Goal: Task Accomplishment & Management: Manage account settings

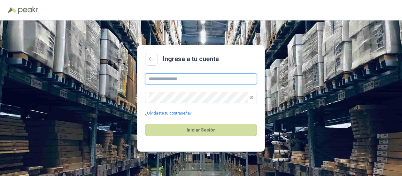
click at [185, 81] on input "text" at bounding box center [201, 79] width 112 height 12
type input "**********"
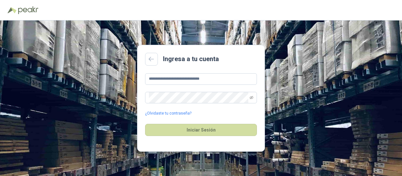
click at [201, 106] on div "**********" at bounding box center [201, 94] width 112 height 43
click at [253, 99] on icon "eye-invisible" at bounding box center [252, 98] width 4 height 4
click at [112, 92] on div "**********" at bounding box center [201, 97] width 402 height 155
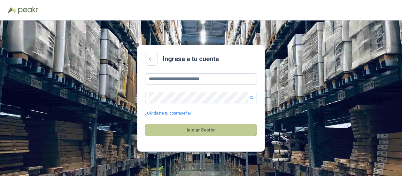
click at [216, 126] on div "Iniciar Sesión" at bounding box center [201, 129] width 112 height 27
click at [216, 127] on button "Iniciar Sesión" at bounding box center [201, 130] width 112 height 12
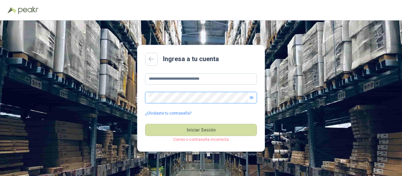
click at [138, 99] on main "**********" at bounding box center [201, 98] width 128 height 107
click at [177, 113] on link "¿Olvidaste tu contraseña?" at bounding box center [168, 113] width 46 height 6
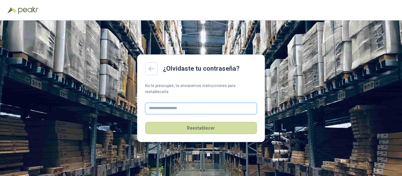
click at [191, 104] on input "text" at bounding box center [201, 109] width 112 height 12
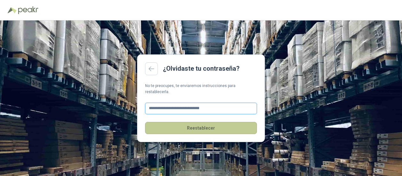
type input "**********"
click at [212, 122] on button "Reestablecer" at bounding box center [201, 128] width 112 height 12
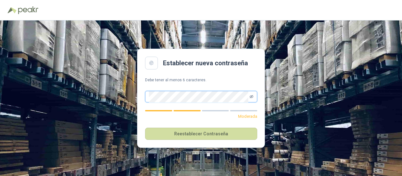
click at [252, 96] on icon "eye-invisible" at bounding box center [252, 96] width 4 height 3
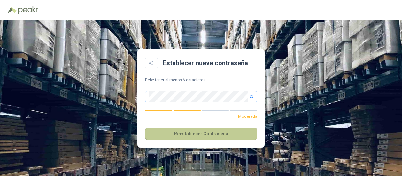
click at [208, 135] on button "Reestablecer Contraseña" at bounding box center [201, 134] width 112 height 12
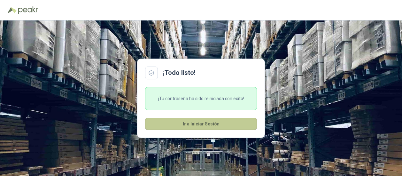
click at [200, 121] on button "Ir a Iniciar Sesión" at bounding box center [201, 124] width 112 height 12
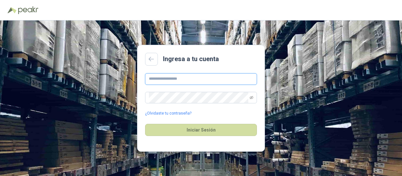
click at [152, 78] on input "text" at bounding box center [201, 79] width 112 height 12
type input "**********"
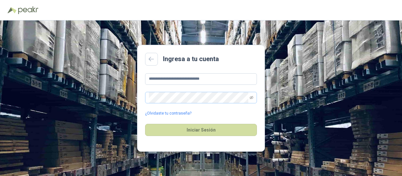
click at [249, 98] on span at bounding box center [201, 98] width 112 height 12
click at [252, 97] on icon "eye-invisible" at bounding box center [251, 97] width 1 height 1
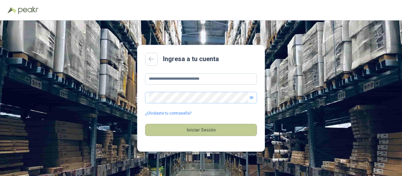
click at [216, 130] on button "Iniciar Sesión" at bounding box center [201, 130] width 112 height 12
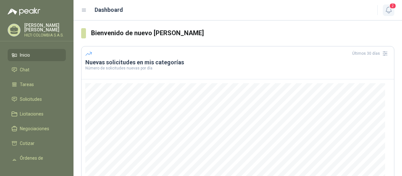
click at [389, 11] on icon "button" at bounding box center [389, 10] width 8 height 8
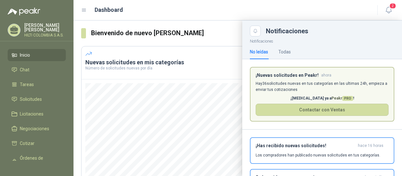
click at [343, 88] on p "Hay 36 solicitudes nuevas en tus categorías en las ultimas 24h, empieza a envia…" at bounding box center [322, 87] width 133 height 12
click at [340, 89] on p "Hay 36 solicitudes nuevas en tus categorías en las ultimas 24h, empieza a envia…" at bounding box center [322, 87] width 133 height 12
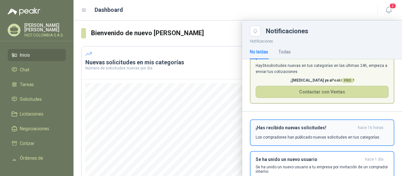
scroll to position [32, 0]
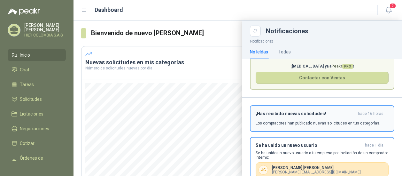
click at [342, 125] on p "Los compradores han publicado nuevas solicitudes en tus categorías." at bounding box center [318, 123] width 125 height 6
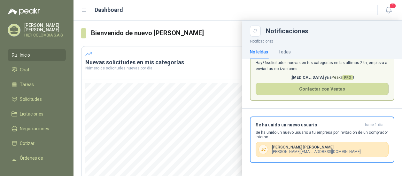
scroll to position [20, 0]
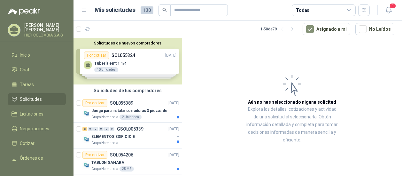
click at [116, 63] on div "Solicitudes de nuevos compradores Por cotizar SOL055324 [DATE] Tuberia emt 1 1/…" at bounding box center [128, 61] width 108 height 46
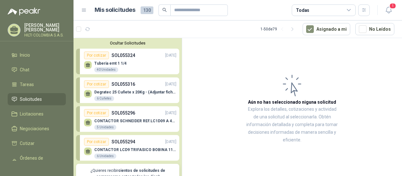
click at [131, 94] on p "Degratec 25 Cuñete x 20Kg - (Adjuntar ficha técnica)" at bounding box center [135, 92] width 82 height 4
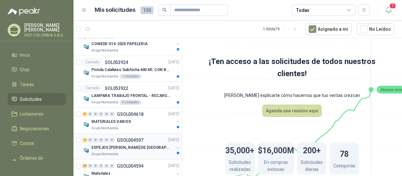
scroll to position [256, 0]
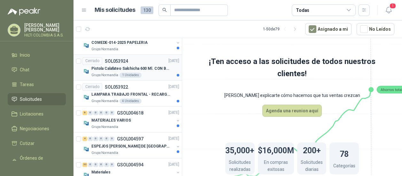
click at [114, 73] on p "Grupo Normandía" at bounding box center [104, 75] width 27 height 5
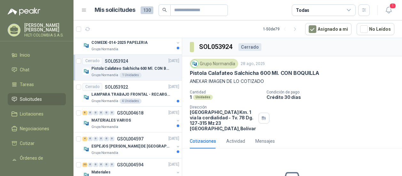
click at [315, 126] on div "Cantidad 1 Unidades Condición de pago Crédito 30 días Dirección Ciudad del bice…" at bounding box center [292, 110] width 205 height 41
click at [242, 137] on div "Actividad" at bounding box center [235, 140] width 19 height 7
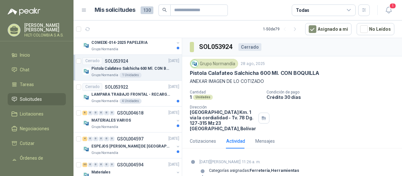
scroll to position [16, 0]
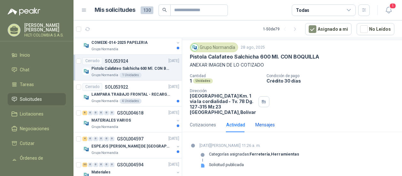
click at [264, 122] on div "Mensajes" at bounding box center [265, 124] width 20 height 7
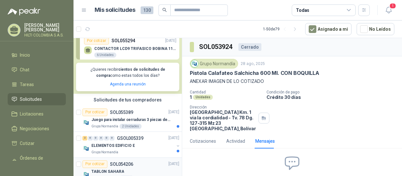
scroll to position [96, 0]
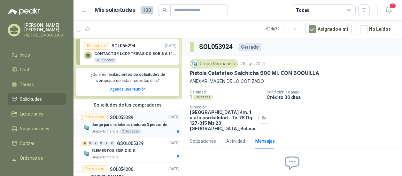
click at [139, 123] on p "Juego para instalar cerraduras 3 piezas de acero al carbono - Pretul" at bounding box center [131, 125] width 80 height 6
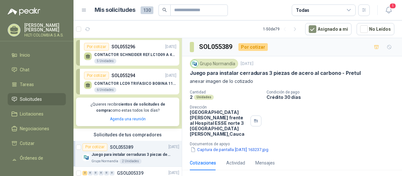
scroll to position [32, 0]
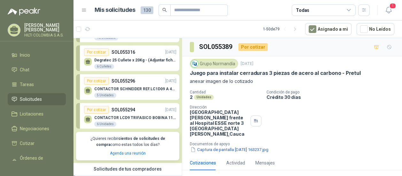
click at [137, 112] on div "Por cotizar SOL055294 [DATE]" at bounding box center [130, 110] width 92 height 8
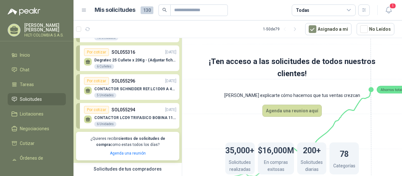
click at [115, 118] on p "CONTACTOR LCD9 TRIFASICO BOBINA 110V VAC" at bounding box center [135, 117] width 82 height 4
click at [145, 125] on div "CONTACTOR LCD9 TRIFASICO BOBINA 110V VAC 6 Unidades" at bounding box center [135, 121] width 82 height 12
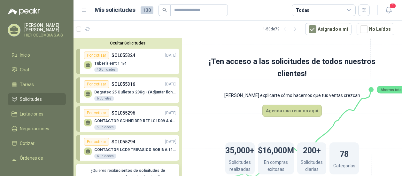
click at [145, 145] on div "Por cotizar SOL055294 [DATE]" at bounding box center [130, 142] width 92 height 8
click at [127, 66] on div "Tuberia emt 1 1/4 40 Unidades" at bounding box center [130, 65] width 92 height 13
click at [231, 103] on icon at bounding box center [292, 109] width 358 height 302
click at [103, 70] on div "40 Unidades" at bounding box center [106, 69] width 24 height 5
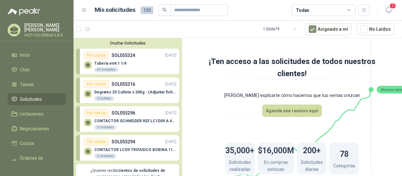
click at [98, 53] on div "Por cotizar" at bounding box center [96, 55] width 25 height 8
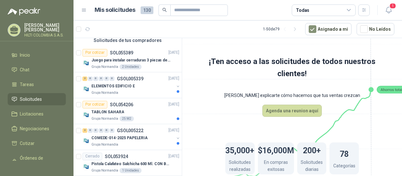
scroll to position [160, 0]
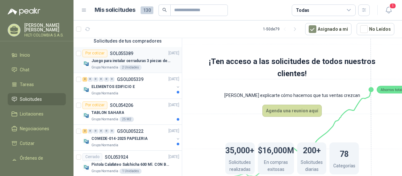
click at [93, 57] on div "Juego para instalar cerraduras 3 piezas de acero al carbono - Pretul" at bounding box center [135, 61] width 88 height 8
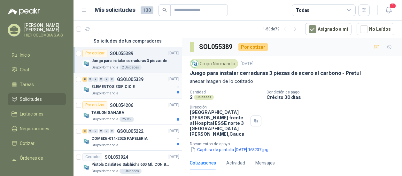
click at [110, 91] on p "Grupo Normandía" at bounding box center [104, 93] width 27 height 5
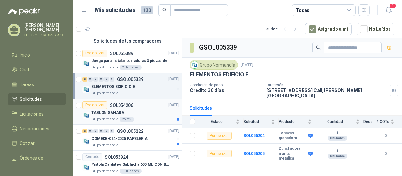
click at [102, 115] on p "TABLON SAHARA" at bounding box center [107, 113] width 33 height 6
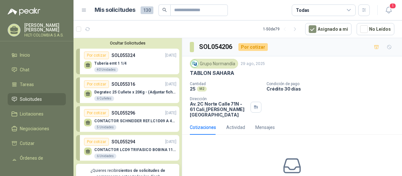
click at [119, 57] on p "SOL055324" at bounding box center [124, 55] width 24 height 7
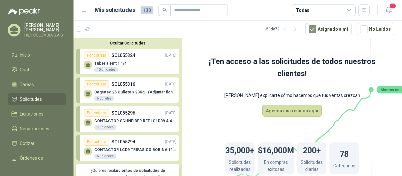
click at [133, 81] on p "SOL055316" at bounding box center [124, 84] width 24 height 7
click at [116, 113] on p "SOL055296" at bounding box center [124, 112] width 24 height 7
click at [388, 12] on icon "button" at bounding box center [389, 10] width 8 height 8
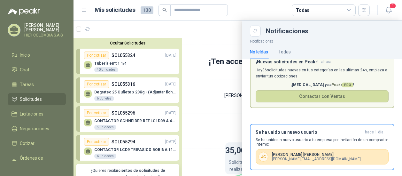
scroll to position [20, 0]
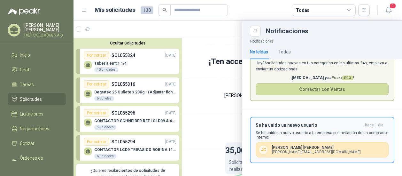
click at [340, 145] on div "J C [PERSON_NAME] MONTOYA [EMAIL_ADDRESS][DOMAIN_NAME]" at bounding box center [322, 149] width 133 height 15
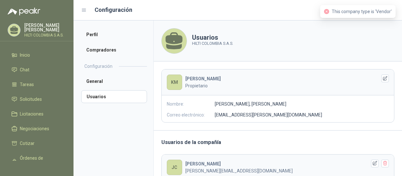
scroll to position [29, 0]
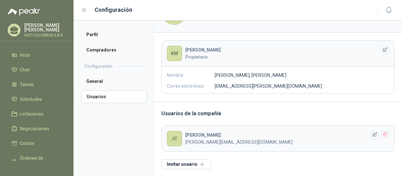
click at [279, 140] on p "[PERSON_NAME][EMAIL_ADDRESS][DOMAIN_NAME]" at bounding box center [275, 141] width 181 height 7
click at [308, 141] on p "[PERSON_NAME][EMAIL_ADDRESS][DOMAIN_NAME]" at bounding box center [275, 141] width 181 height 7
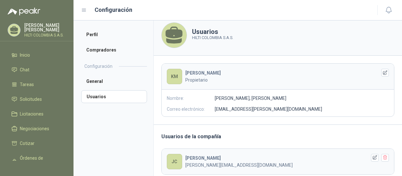
scroll to position [0, 0]
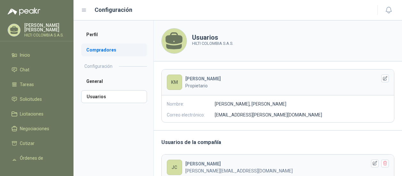
click at [104, 51] on li "Compradores" at bounding box center [114, 49] width 66 height 13
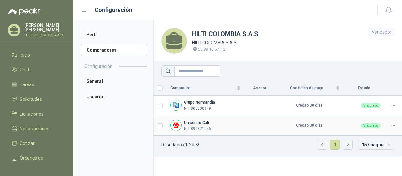
click at [184, 128] on p "NIT 890321156" at bounding box center [197, 129] width 27 height 6
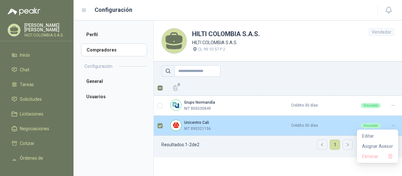
click at [395, 124] on icon at bounding box center [393, 125] width 5 height 5
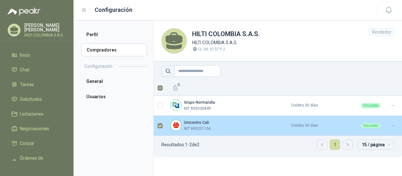
click at [247, 130] on div "Unicentro Cali NIT 890321156" at bounding box center [213, 126] width 86 height 12
click at [195, 126] on p "NIT 890321156" at bounding box center [197, 129] width 27 height 6
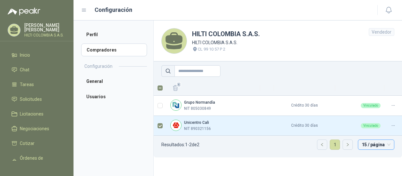
click at [363, 145] on span "15 / página" at bounding box center [376, 145] width 29 height 10
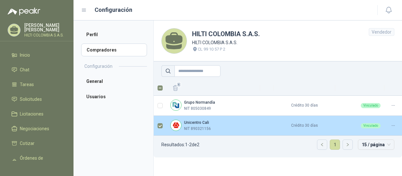
click at [182, 126] on div "Unicentro Cali NIT 890321156" at bounding box center [213, 126] width 86 height 12
click at [189, 122] on b "Unicentro Cali" at bounding box center [196, 122] width 25 height 4
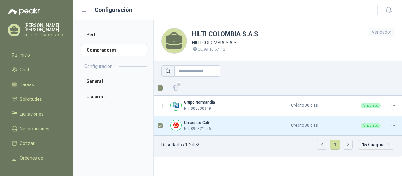
click at [399, 40] on header "HILTI COLOMBIA S.A.S. HILTI COLOMBIA S.A.S. CL 99 10 57 P 2 Vendedor" at bounding box center [278, 40] width 248 height 41
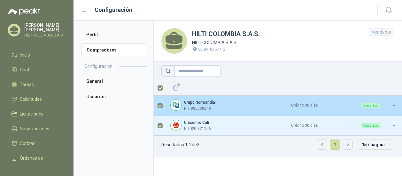
click at [162, 106] on td at bounding box center [160, 106] width 13 height 20
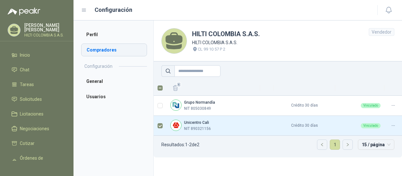
click at [100, 53] on li "Compradores" at bounding box center [114, 49] width 66 height 13
click at [385, 145] on span "15 / página" at bounding box center [376, 145] width 29 height 10
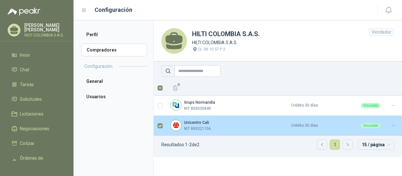
click at [399, 127] on td at bounding box center [394, 126] width 18 height 20
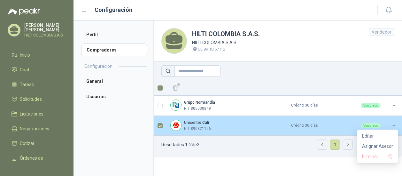
click at [395, 127] on icon at bounding box center [393, 125] width 5 height 5
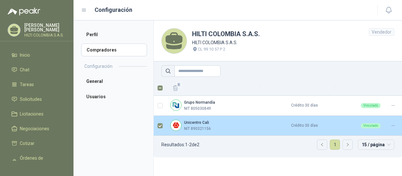
click at [203, 126] on p "NIT 890321156" at bounding box center [197, 129] width 27 height 6
click at [238, 124] on div "Unicentro Cali NIT 890321156" at bounding box center [213, 126] width 86 height 12
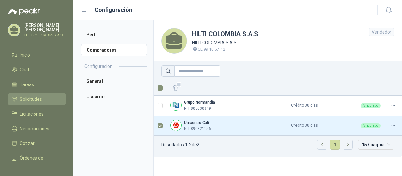
click at [31, 105] on link "Solicitudes" at bounding box center [37, 99] width 58 height 12
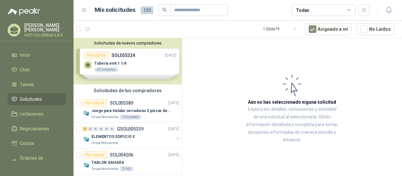
click at [108, 72] on div "Solicitudes de nuevos compradores Por cotizar SOL055324 [DATE] Tuberia emt 1 1/…" at bounding box center [128, 61] width 108 height 46
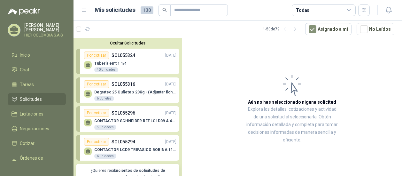
click at [109, 127] on div "5 Unidades" at bounding box center [105, 127] width 22 height 5
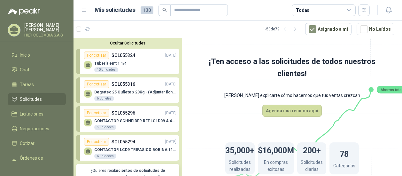
click at [103, 114] on div "Por cotizar" at bounding box center [96, 113] width 25 height 8
click at [87, 121] on icon at bounding box center [88, 121] width 4 height 3
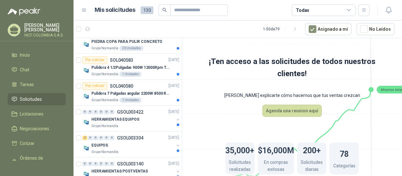
scroll to position [544, 0]
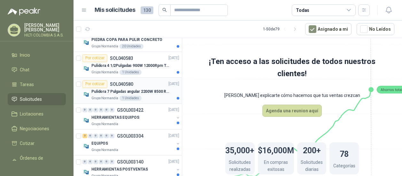
click at [153, 96] on div "Grupo [PERSON_NAME] 1 Unidades" at bounding box center [135, 98] width 88 height 5
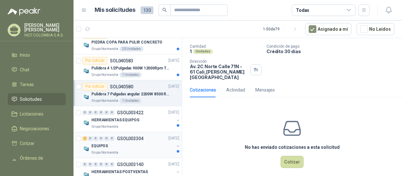
scroll to position [544, 0]
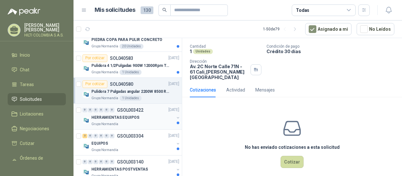
click at [137, 122] on div "Grupo Normandía" at bounding box center [132, 124] width 83 height 5
